Goal: Task Accomplishment & Management: Manage account settings

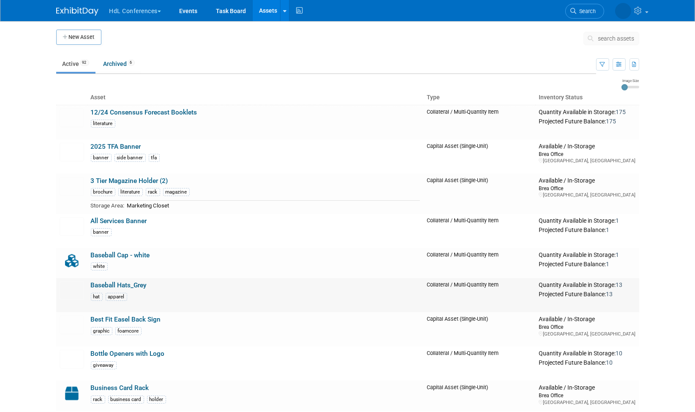
click at [125, 286] on link "Baseball Hats_Grey" at bounding box center [119, 285] width 56 height 8
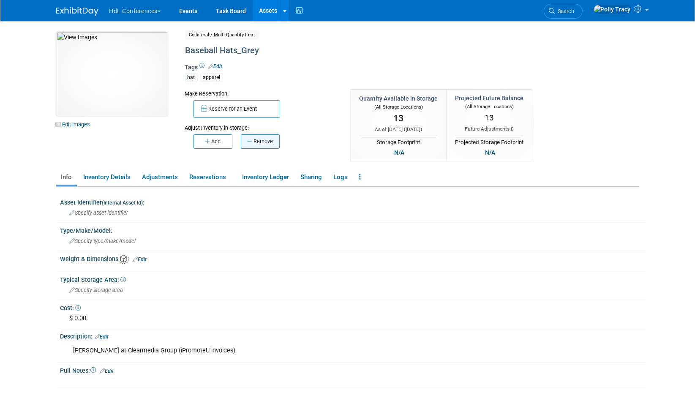
click at [258, 143] on button "Remove" at bounding box center [260, 141] width 39 height 14
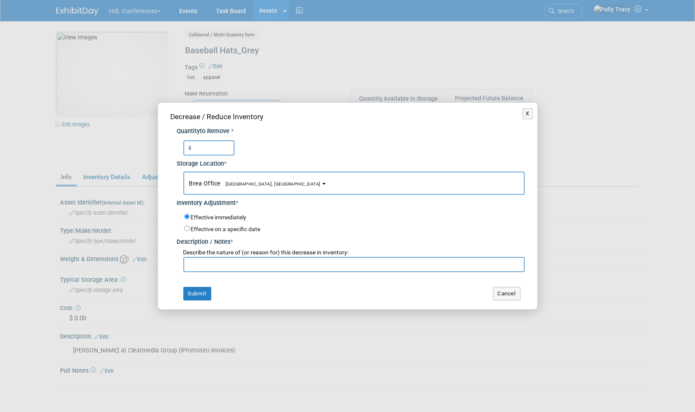
type input "4"
click at [247, 264] on input "text" at bounding box center [353, 264] width 341 height 15
type input "inventory correction"
click at [195, 292] on button "Submit" at bounding box center [197, 294] width 28 height 14
